Goal: Find specific page/section: Find specific page/section

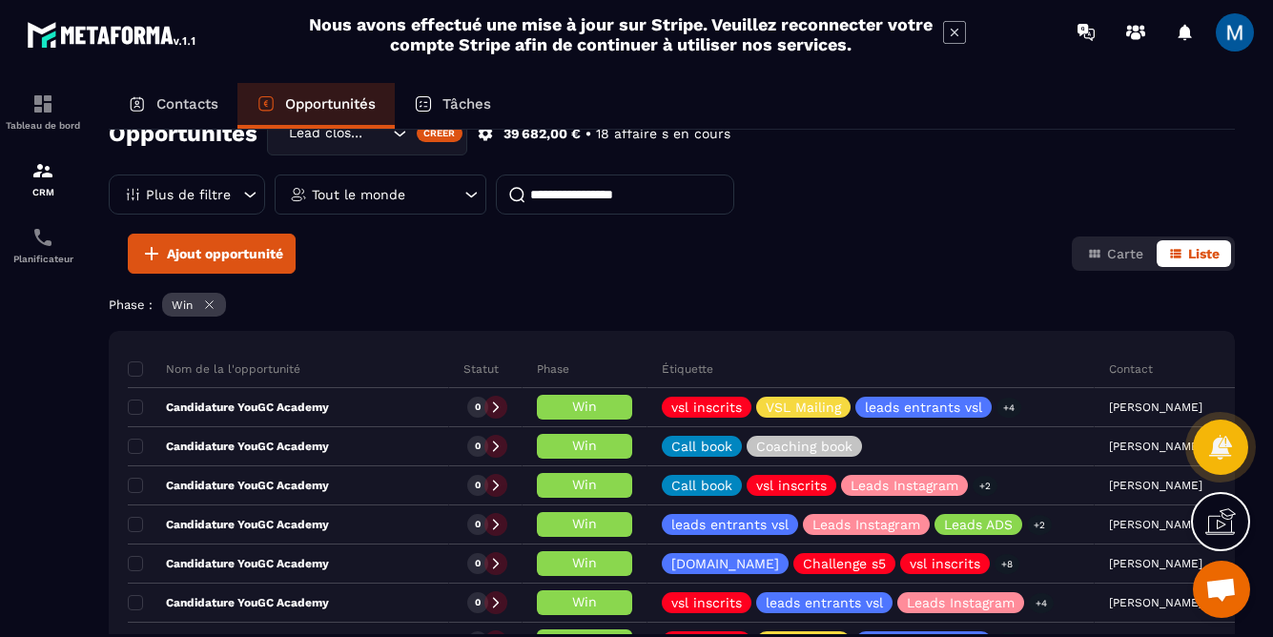
scroll to position [53, 0]
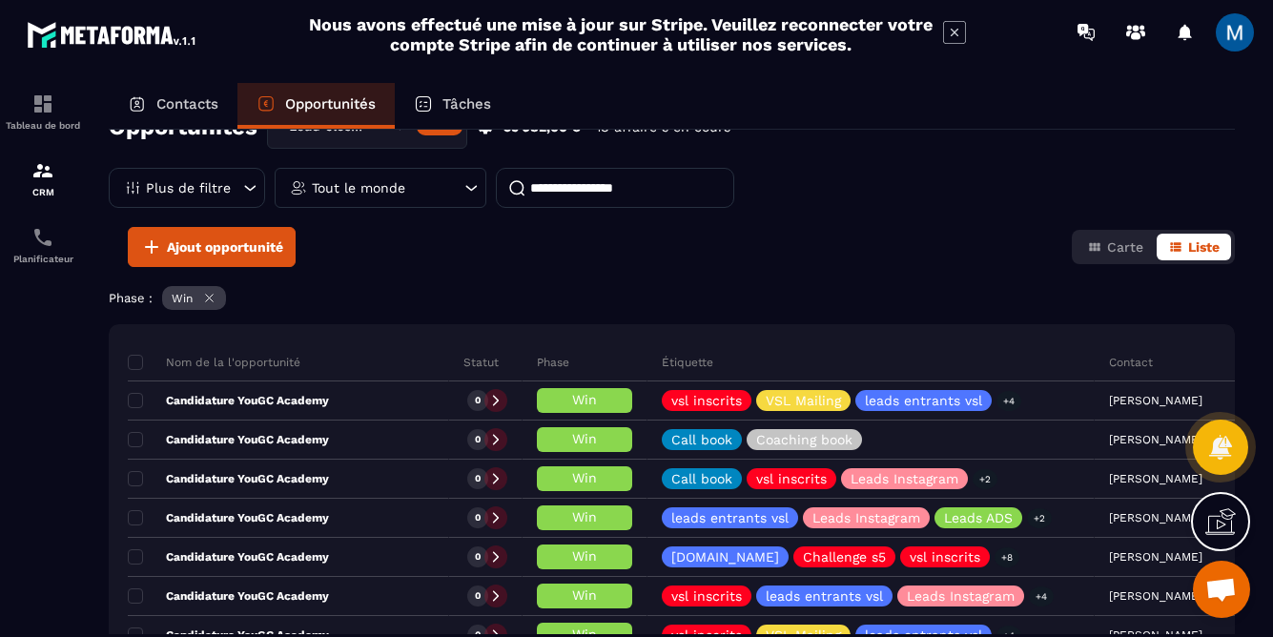
click at [212, 302] on icon at bounding box center [209, 298] width 14 height 14
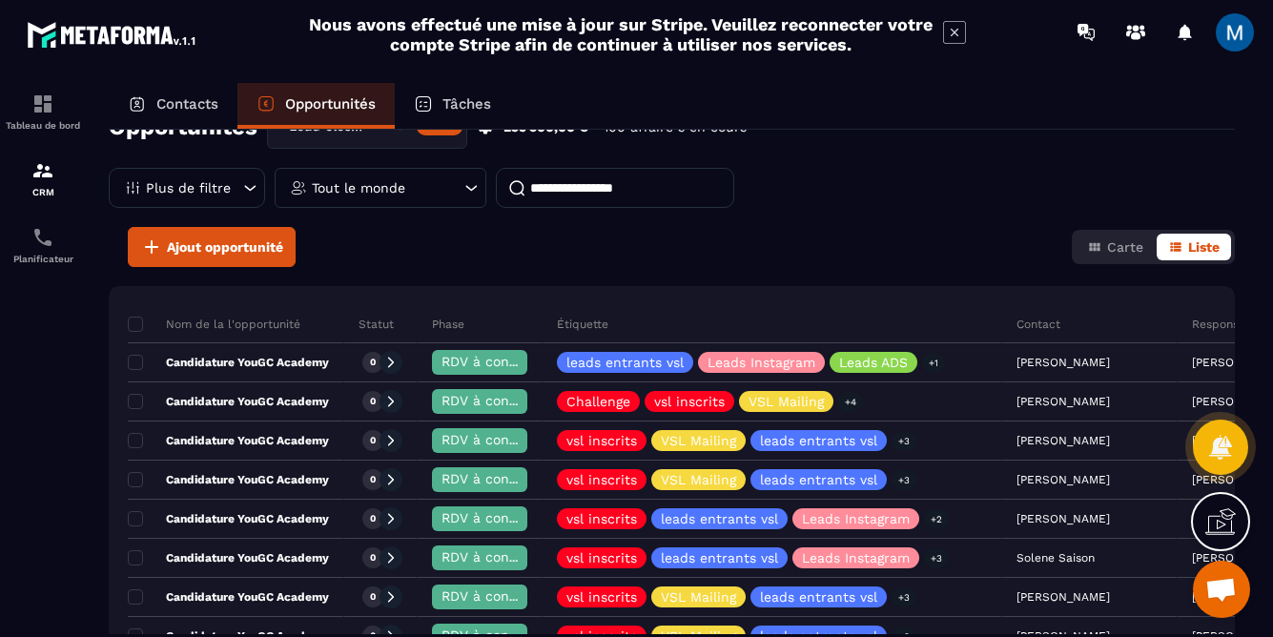
click at [649, 202] on input at bounding box center [615, 188] width 238 height 40
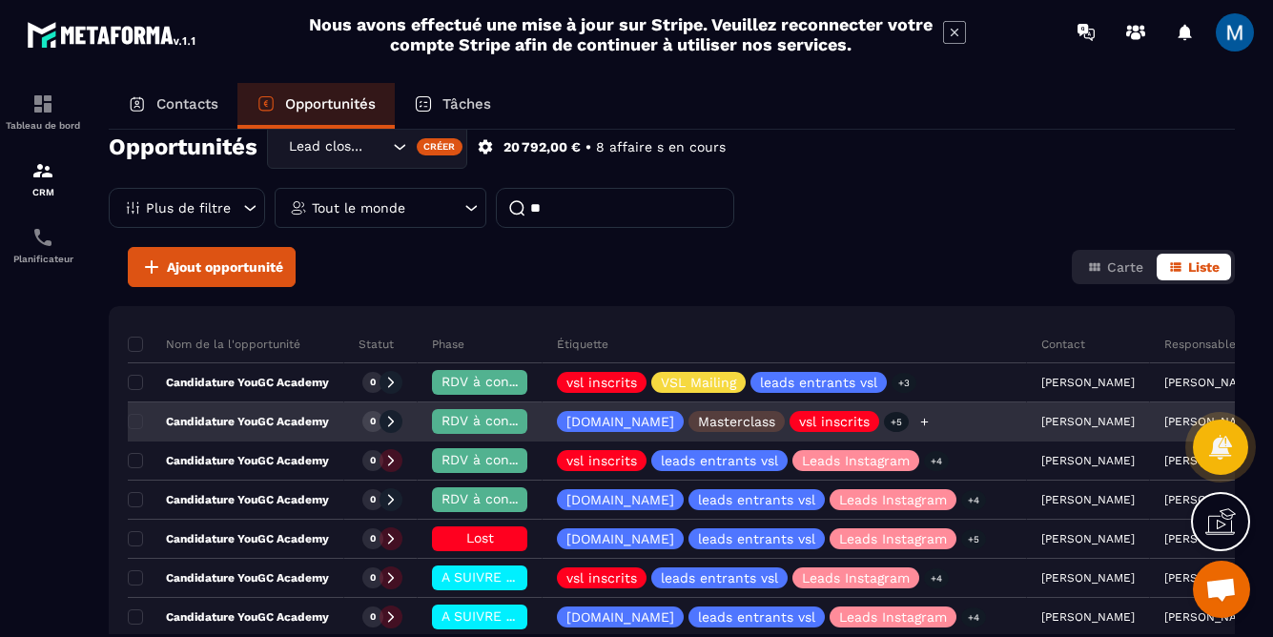
scroll to position [32, 0]
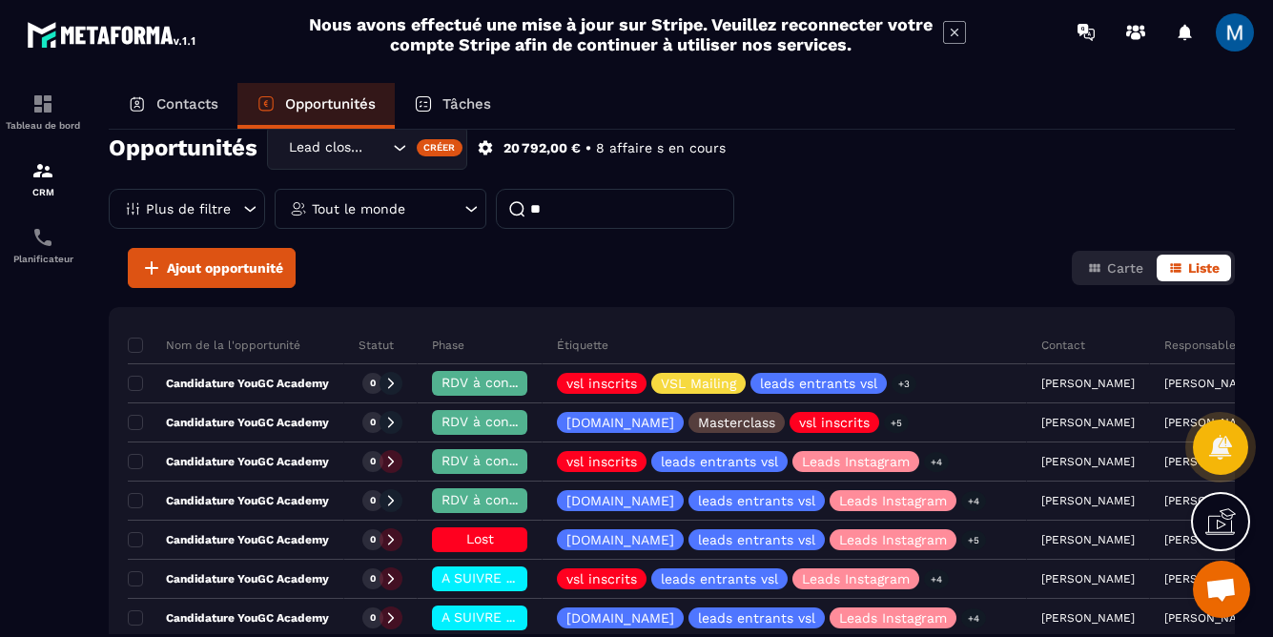
type input "*"
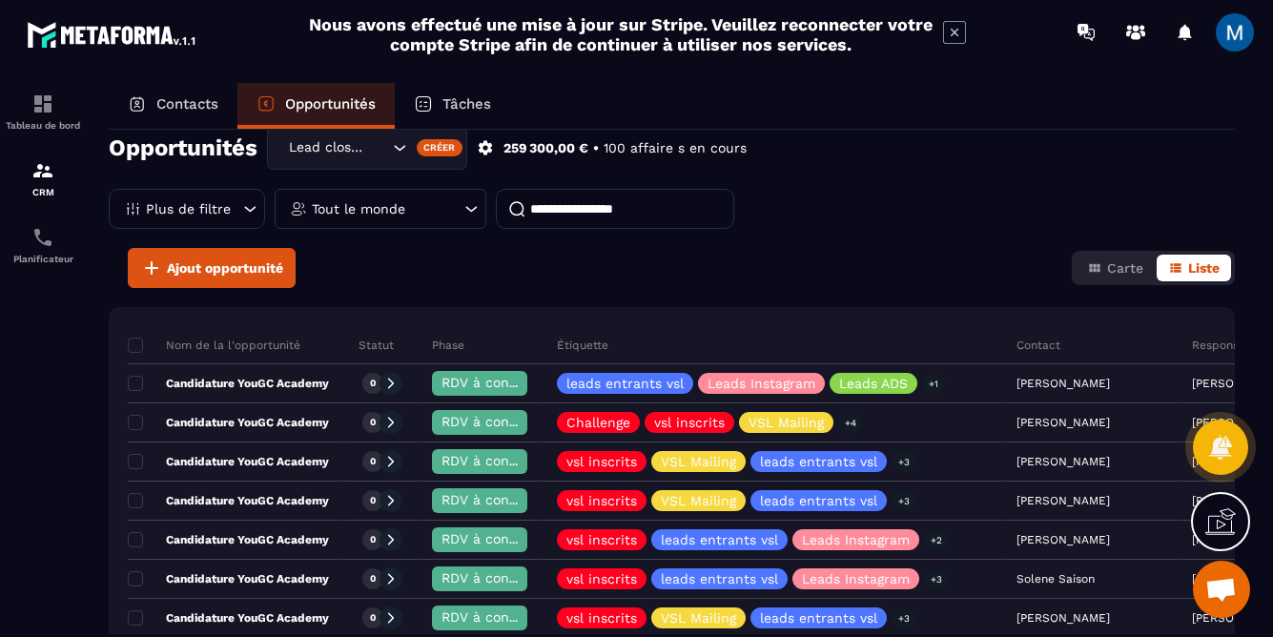
scroll to position [16, 0]
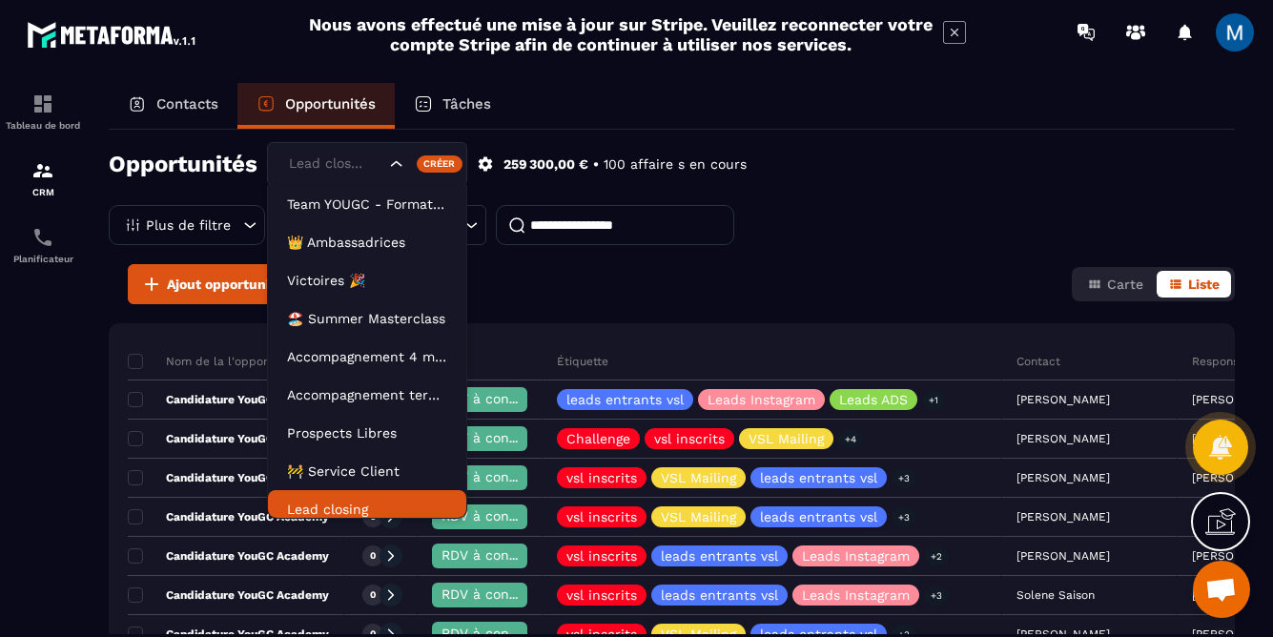
click at [399, 169] on icon "Search for option" at bounding box center [396, 163] width 19 height 19
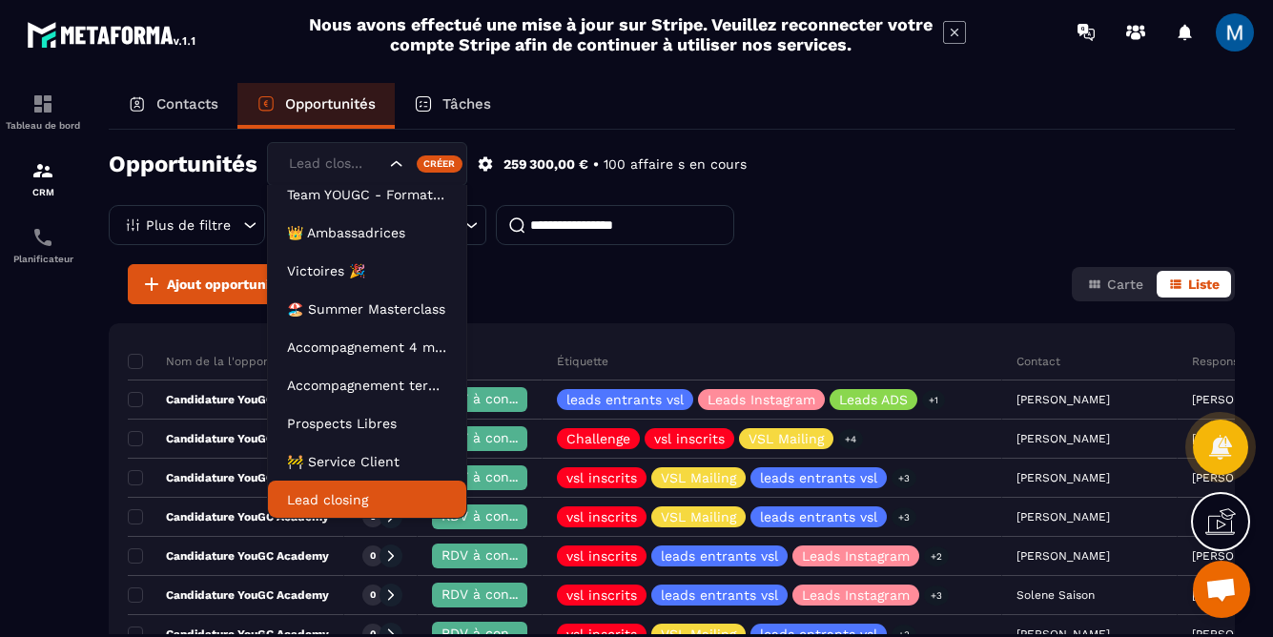
scroll to position [0, 0]
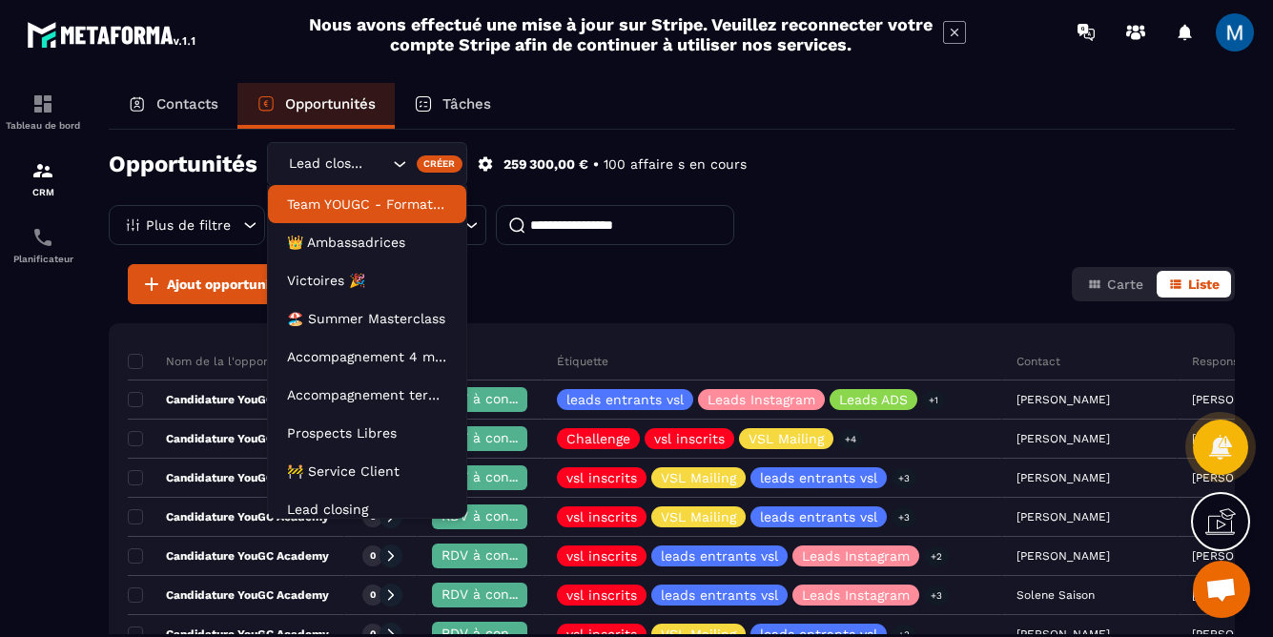
click at [403, 169] on icon "Search for option" at bounding box center [399, 163] width 19 height 19
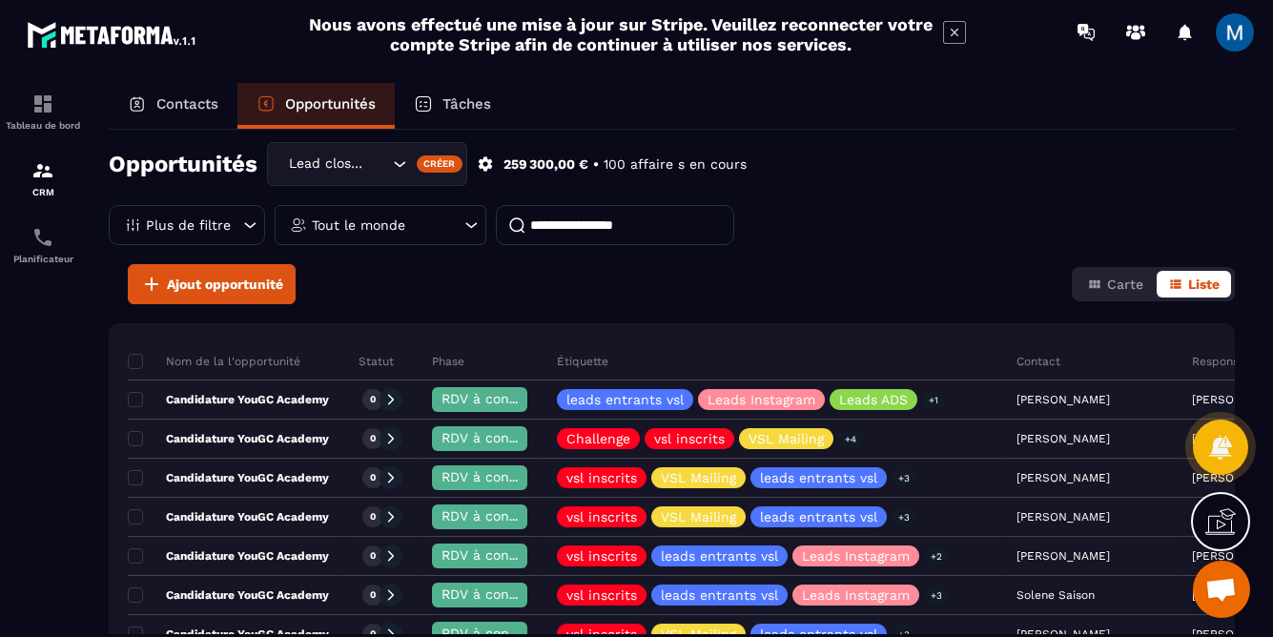
click at [205, 108] on p "Contacts" at bounding box center [187, 103] width 62 height 17
click at [204, 111] on p "Contacts" at bounding box center [187, 103] width 62 height 17
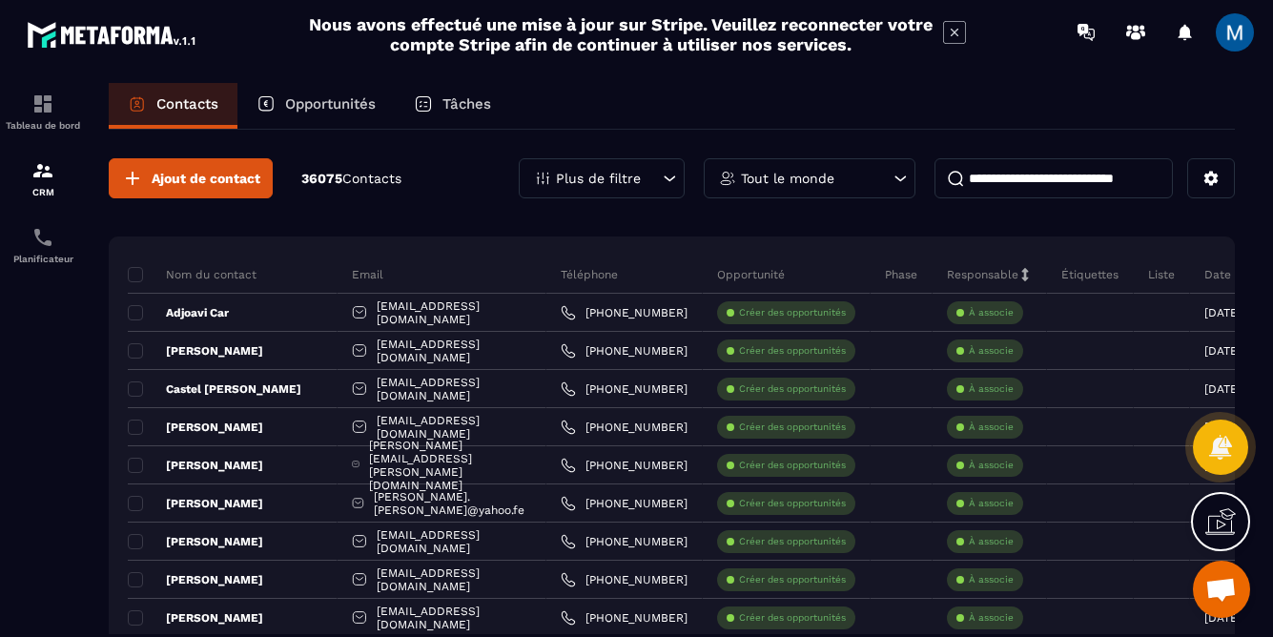
click at [1065, 183] on input at bounding box center [1053, 178] width 238 height 40
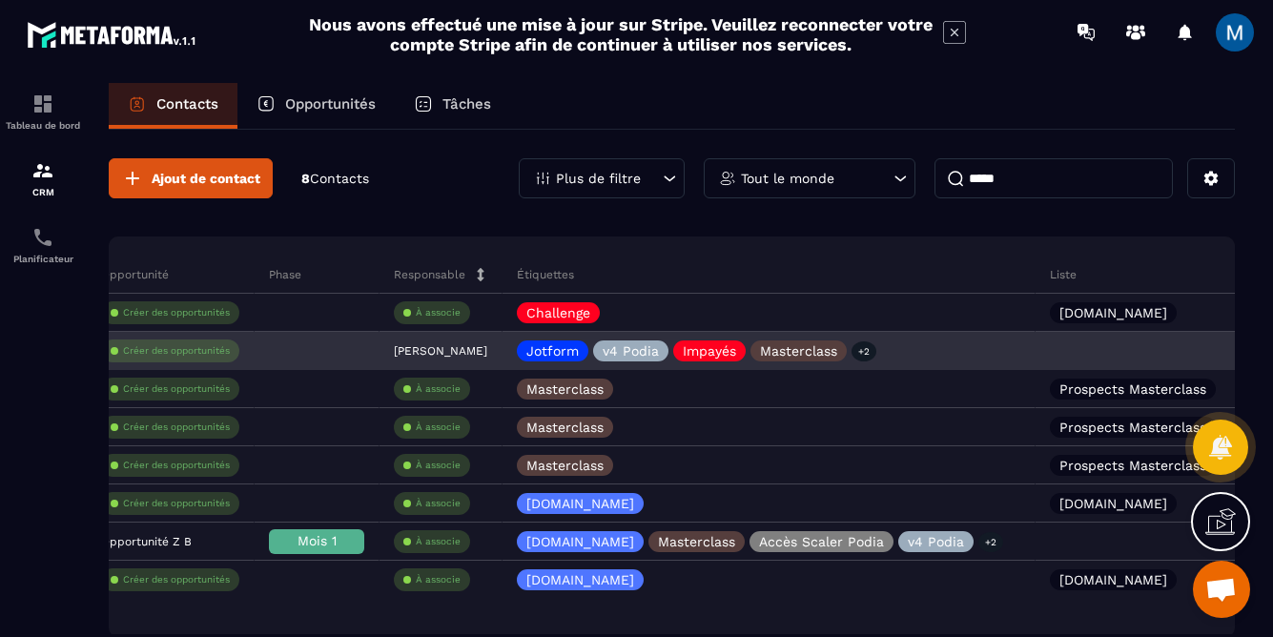
scroll to position [0, 566]
type input "*****"
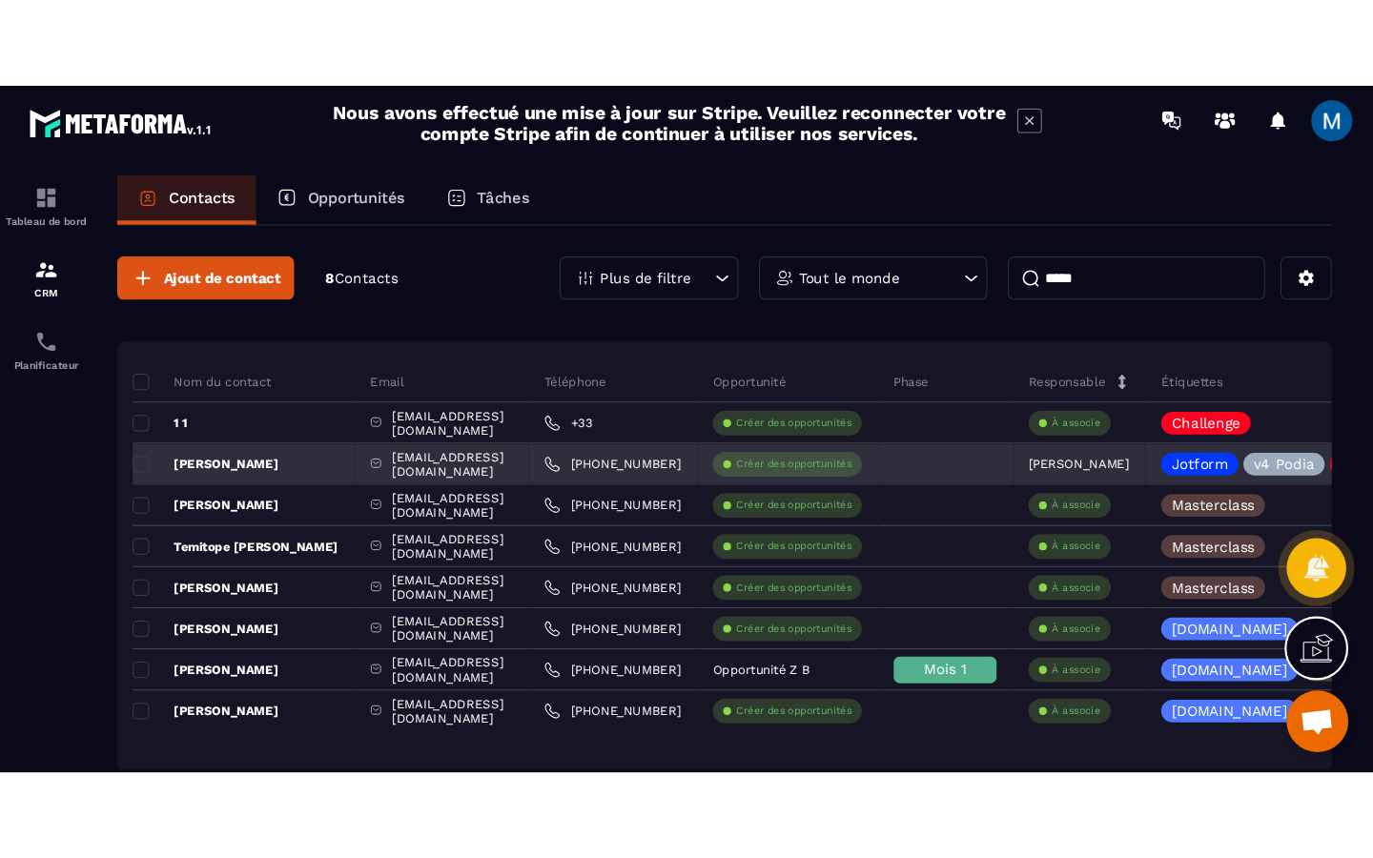
scroll to position [0, 0]
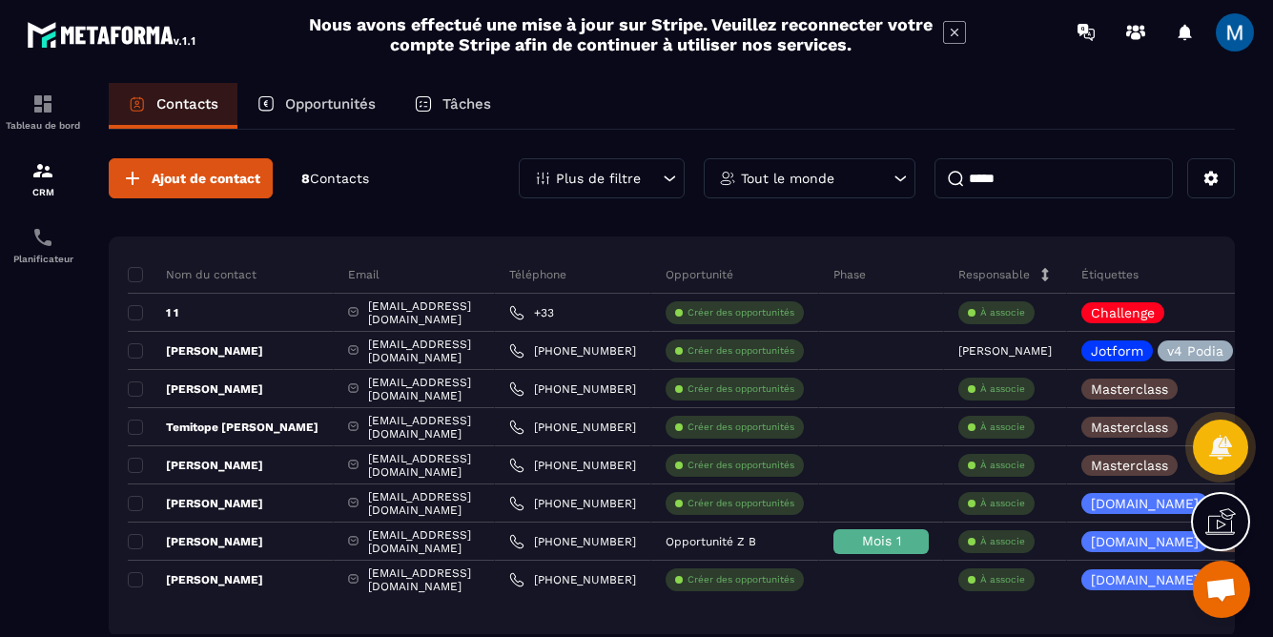
click at [300, 109] on p "Opportunités" at bounding box center [330, 103] width 91 height 17
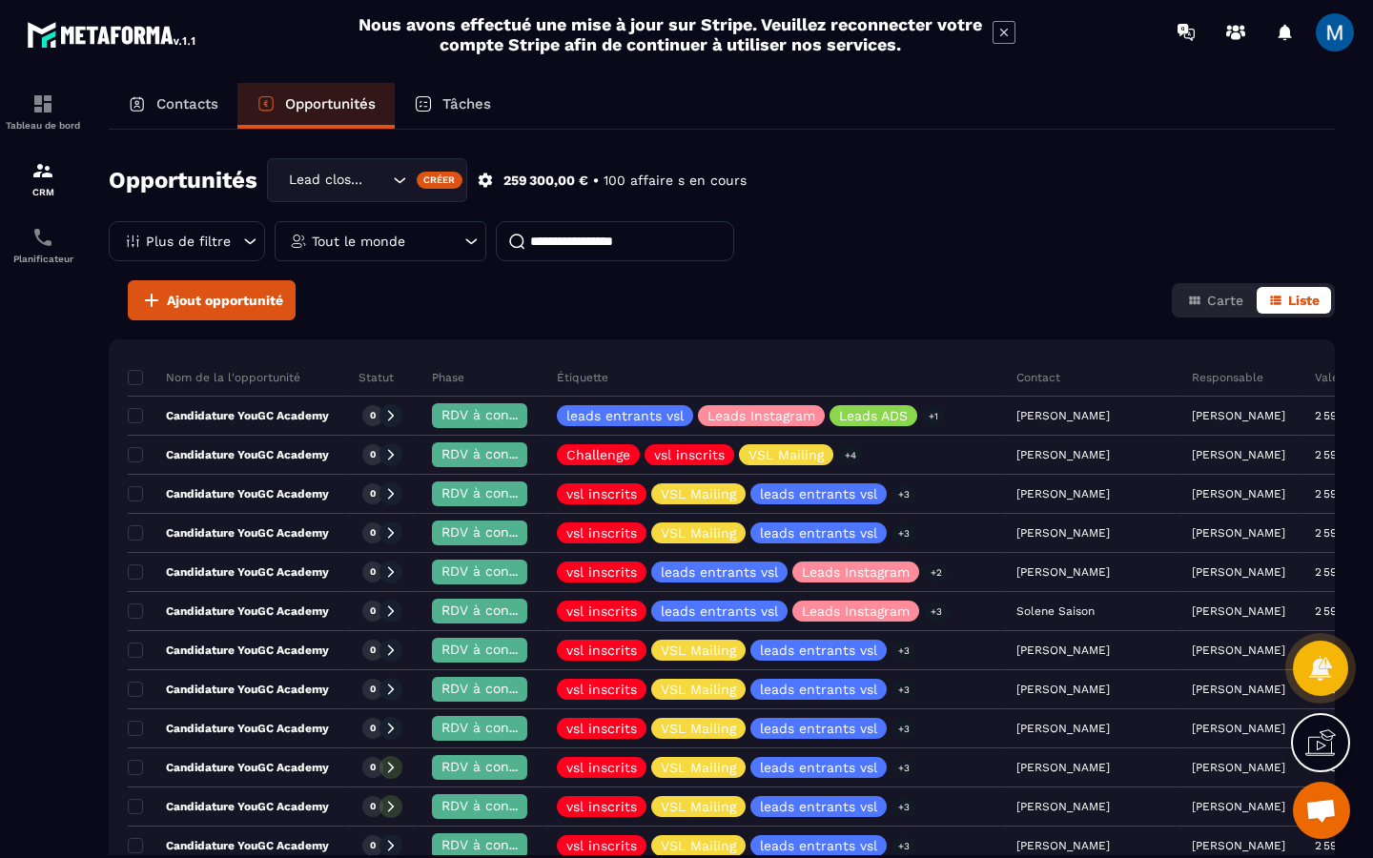
click at [256, 246] on icon at bounding box center [249, 241] width 19 height 19
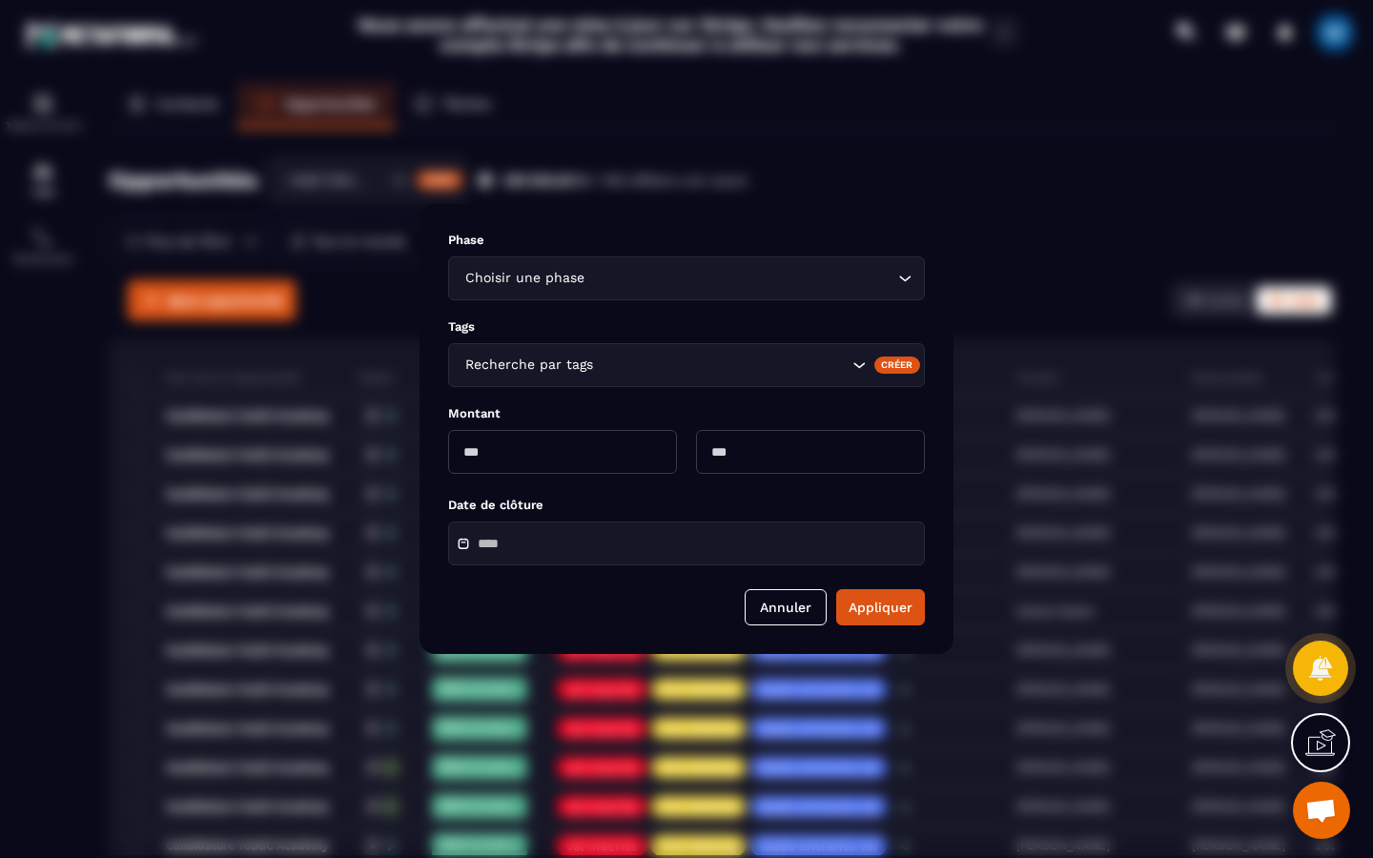
click at [255, 243] on div "Modal window" at bounding box center [686, 429] width 1373 height 858
click at [787, 602] on button "Annuler" at bounding box center [785, 607] width 82 height 36
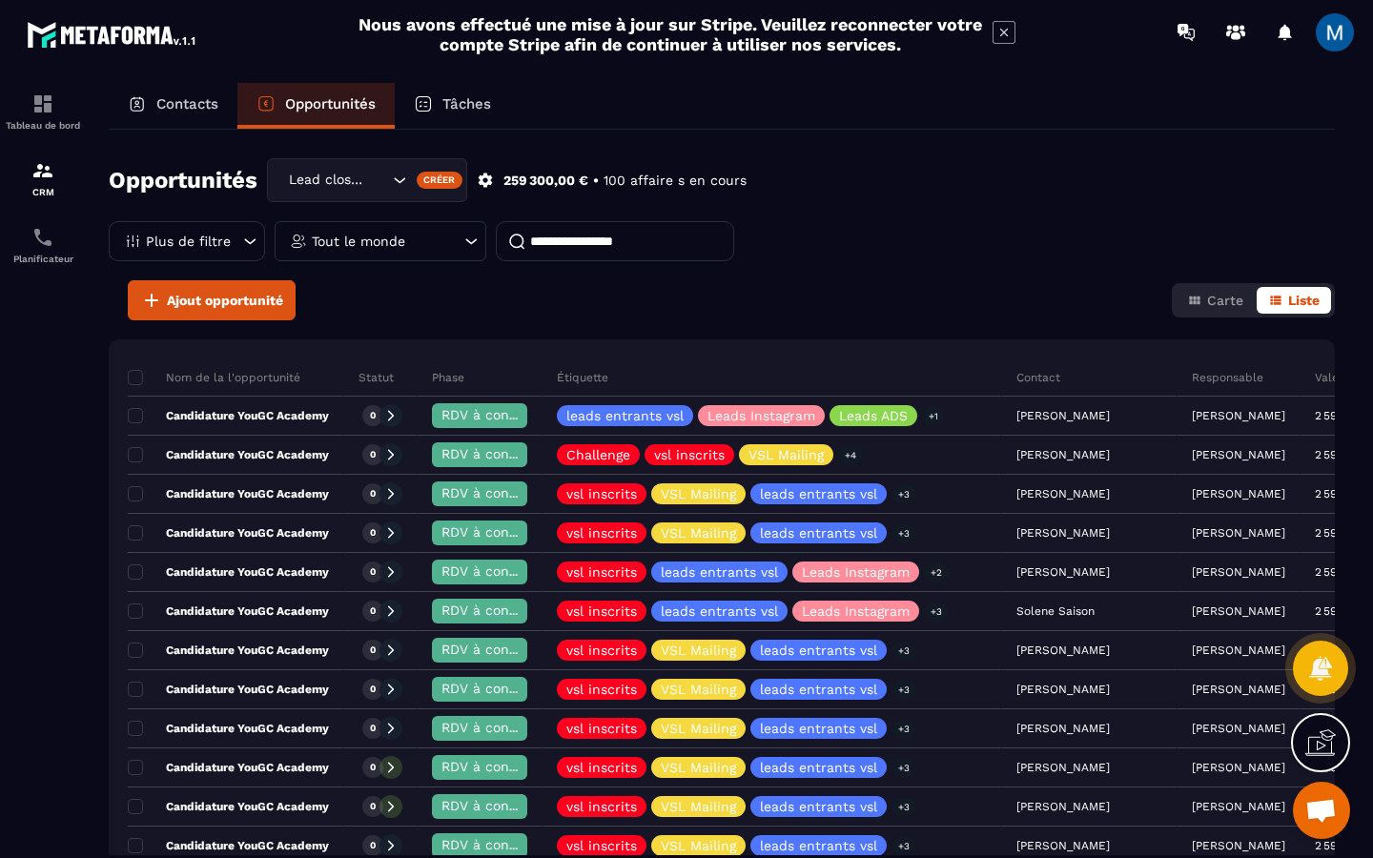
click at [458, 237] on div "Tout le monde" at bounding box center [381, 241] width 212 height 40
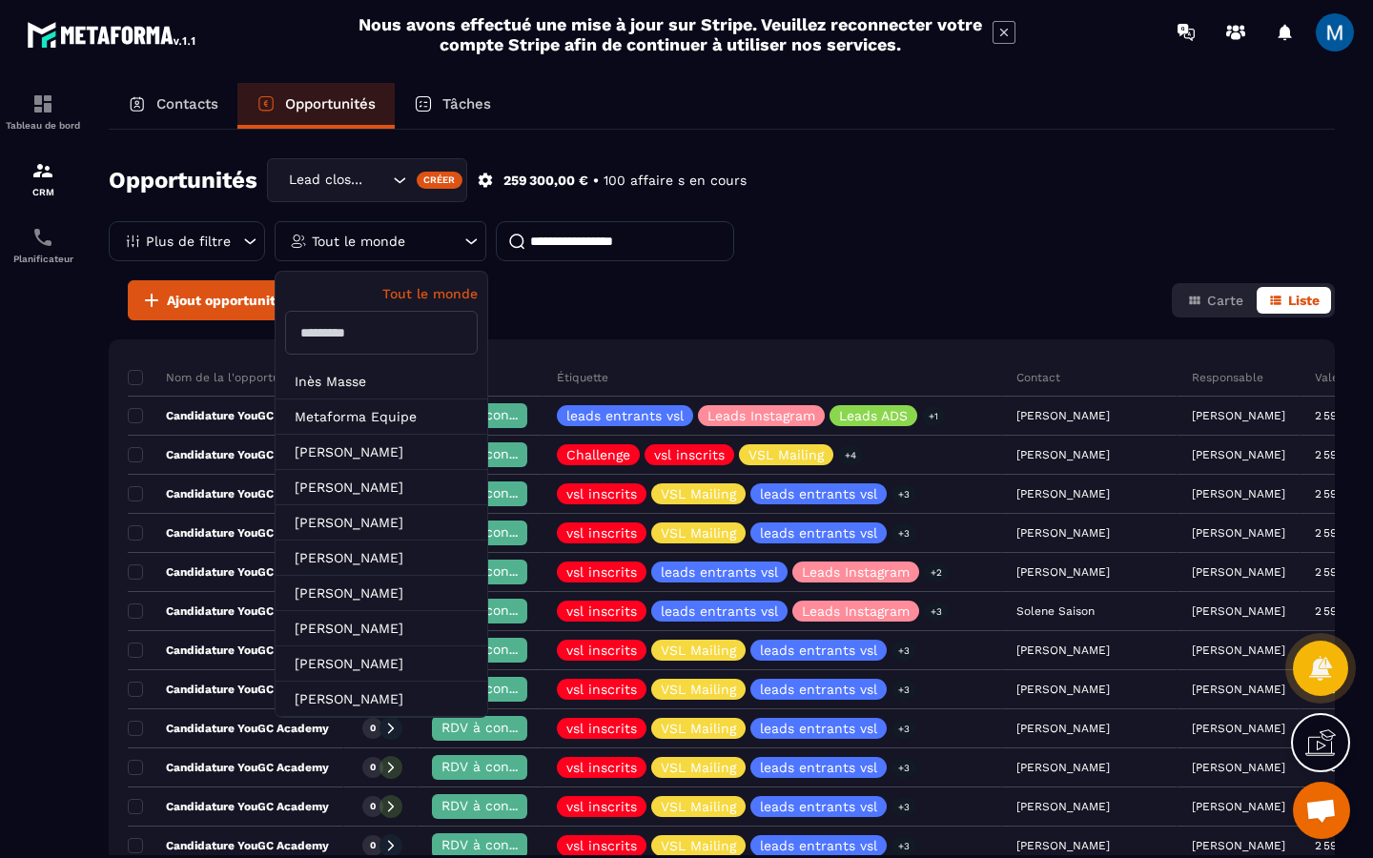
click at [412, 337] on input "text" at bounding box center [381, 333] width 193 height 44
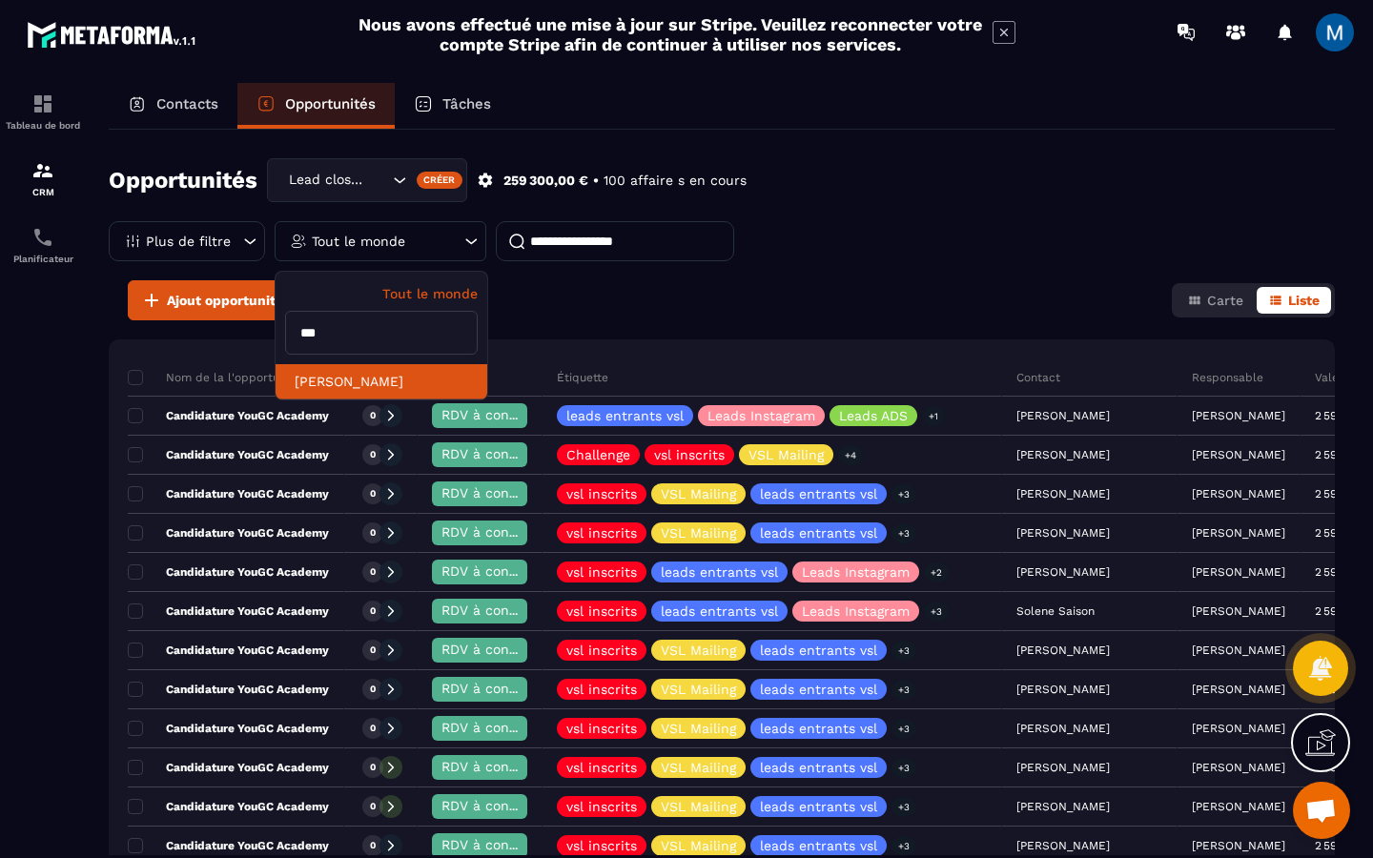
type input "***"
click at [369, 386] on li "[PERSON_NAME]" at bounding box center [381, 381] width 212 height 35
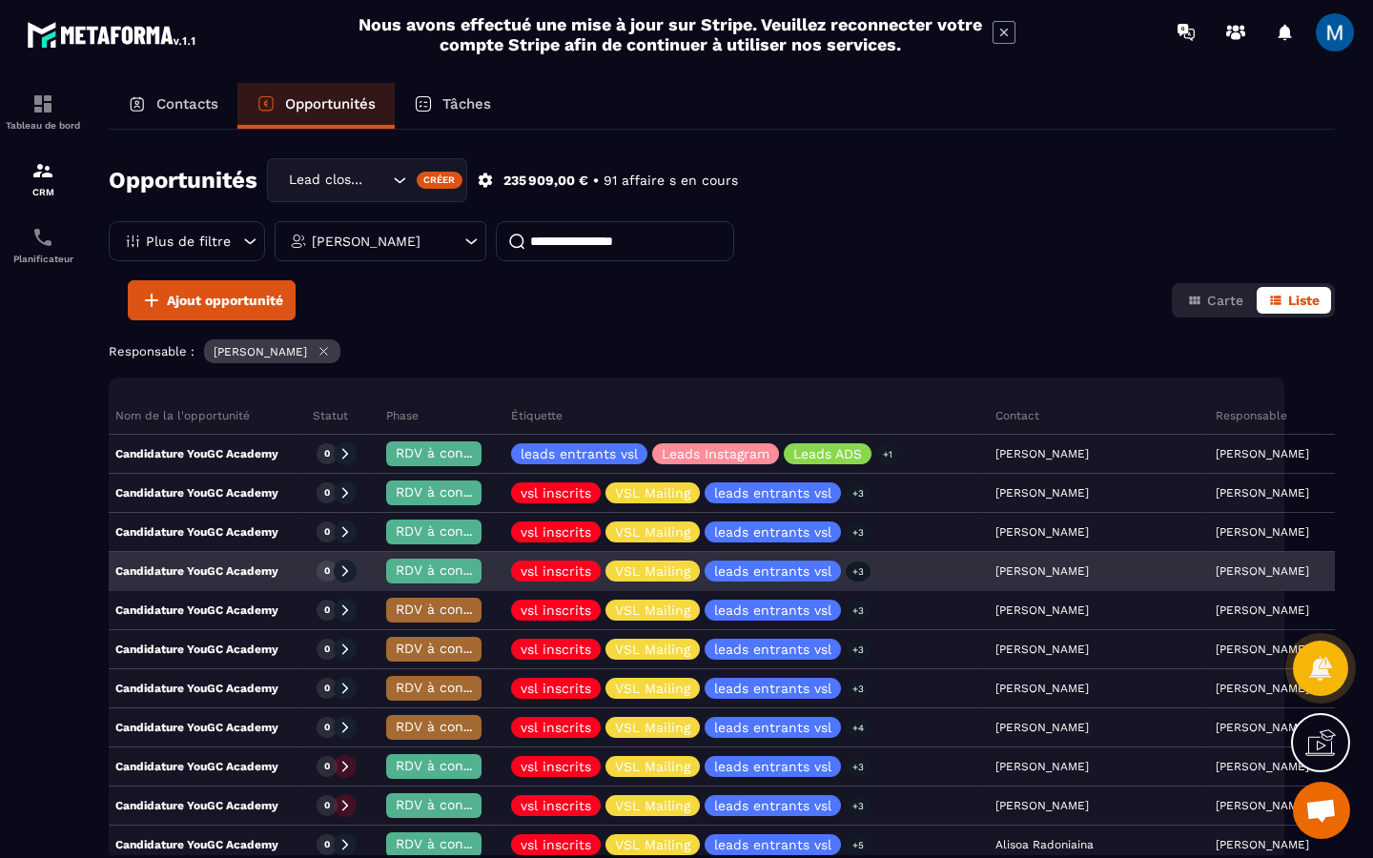
scroll to position [0, 22]
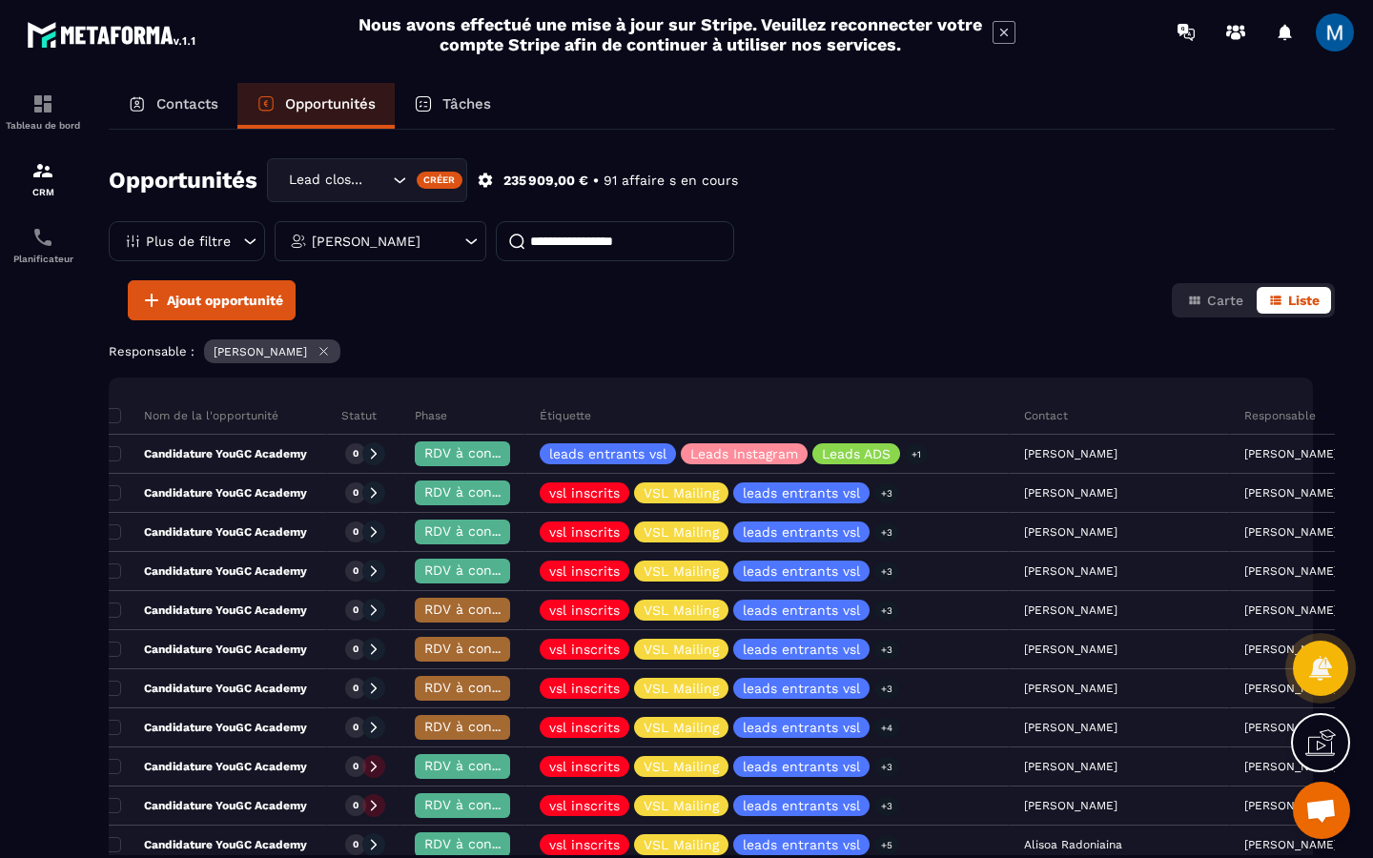
click at [589, 246] on input at bounding box center [615, 241] width 238 height 40
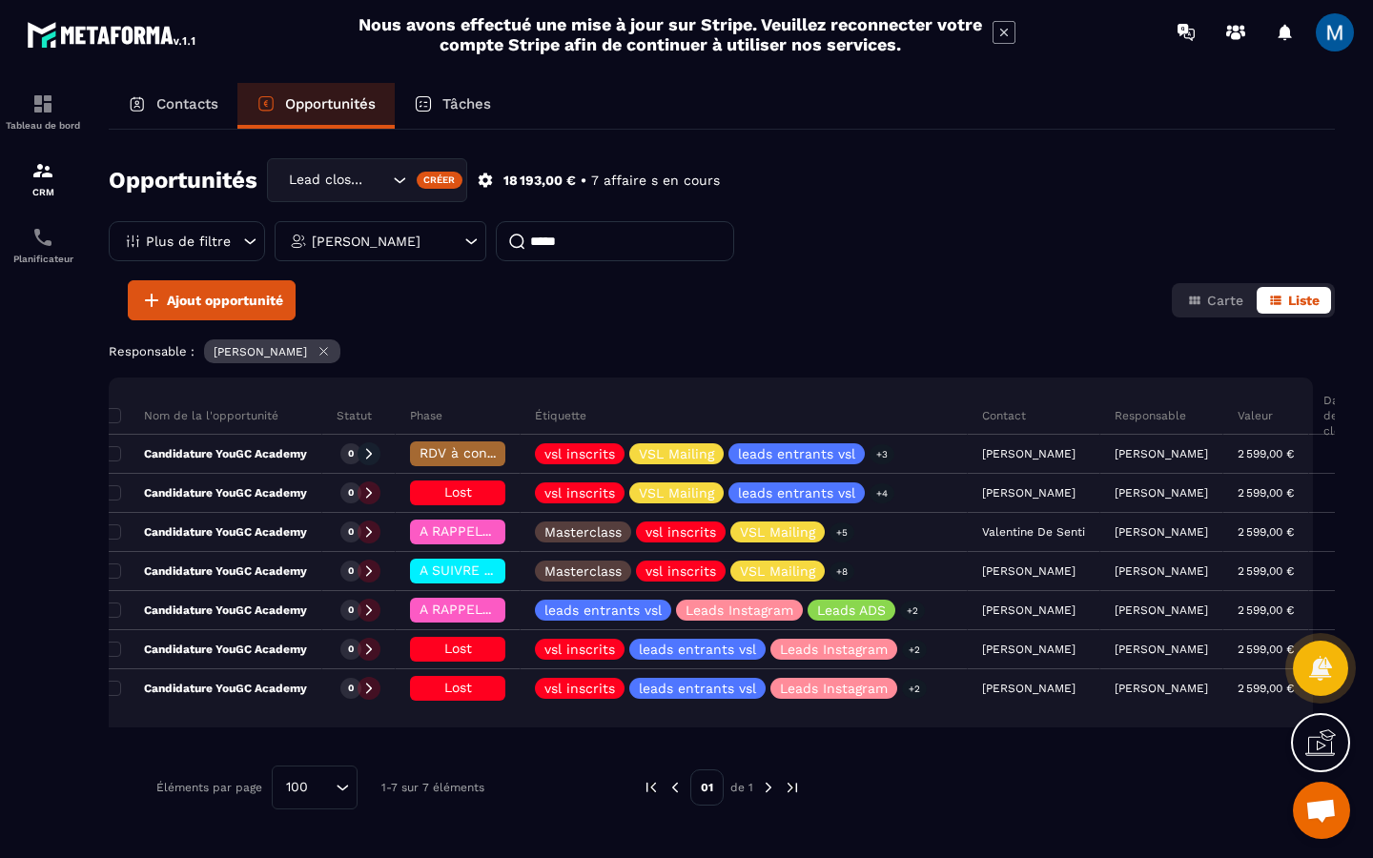
scroll to position [0, 0]
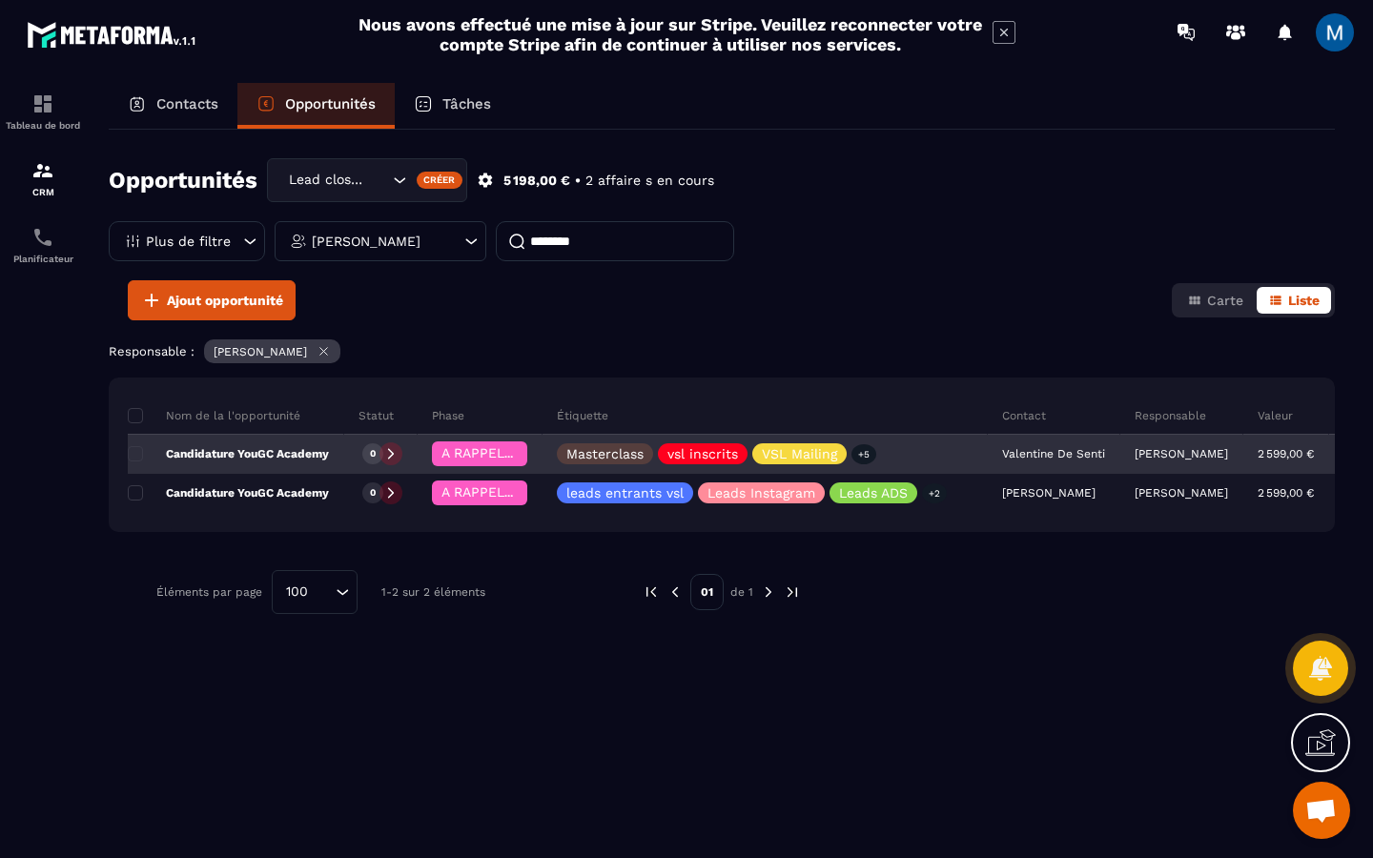
type input "********"
click at [316, 458] on p "Candidature YouGC Academy" at bounding box center [228, 453] width 201 height 15
